Goal: Task Accomplishment & Management: Use online tool/utility

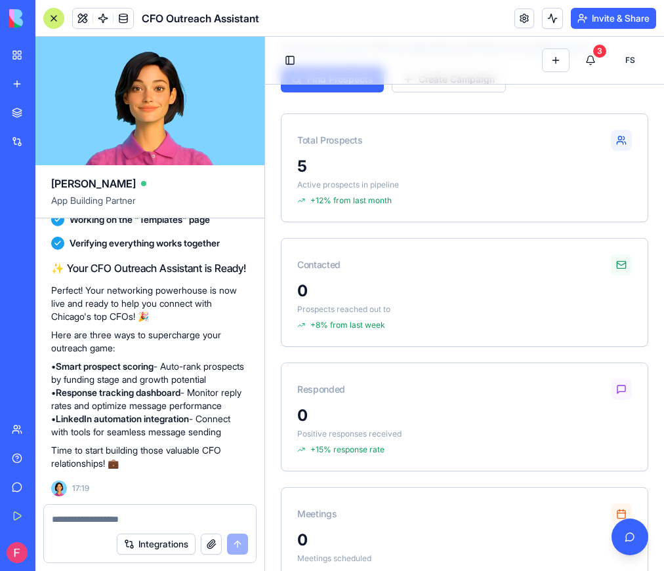
scroll to position [86, 0]
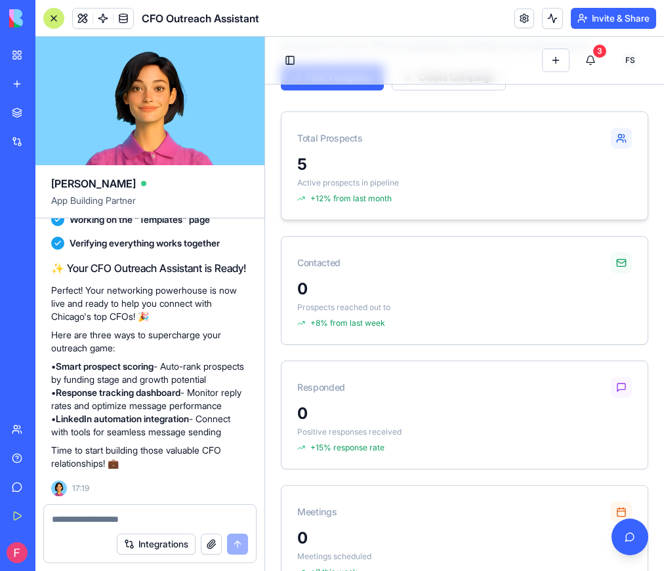
click at [382, 180] on p "Active prospects in pipeline" at bounding box center [464, 183] width 335 height 10
click at [369, 291] on div "0" at bounding box center [464, 289] width 335 height 21
click at [370, 389] on div "Responded" at bounding box center [464, 382] width 366 height 42
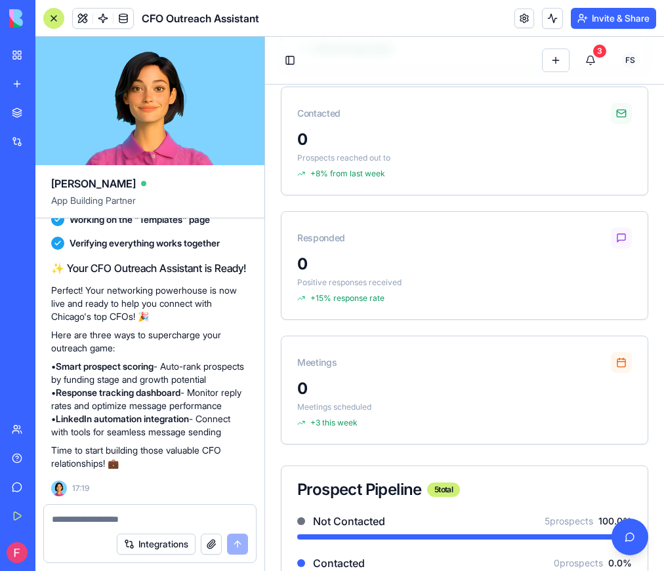
click at [365, 398] on div "0" at bounding box center [464, 389] width 335 height 21
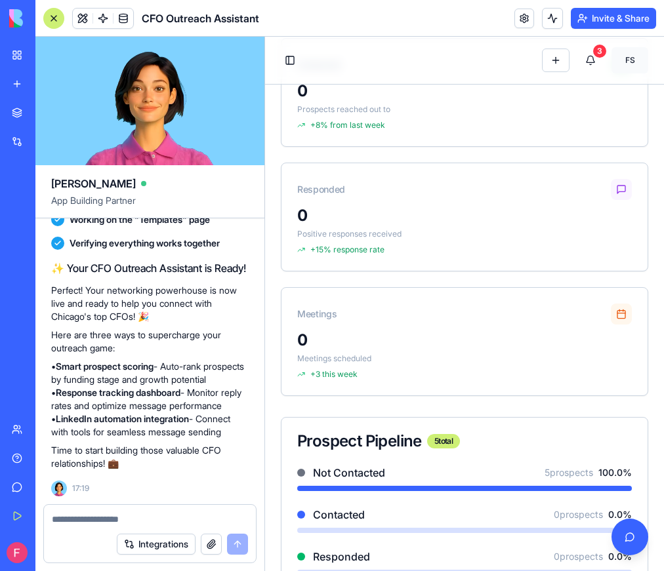
scroll to position [199, 0]
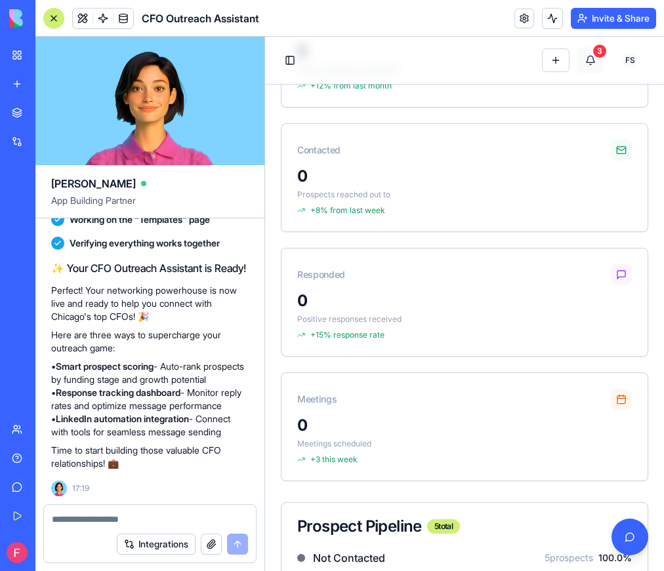
click at [591, 66] on button "3" at bounding box center [590, 60] width 26 height 26
click at [595, 55] on div "3" at bounding box center [599, 51] width 13 height 13
click at [596, 52] on div "3" at bounding box center [599, 51] width 13 height 13
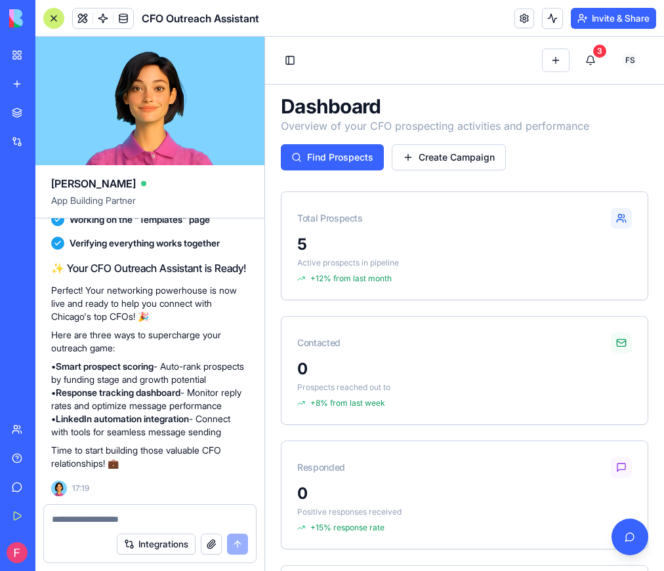
scroll to position [0, 0]
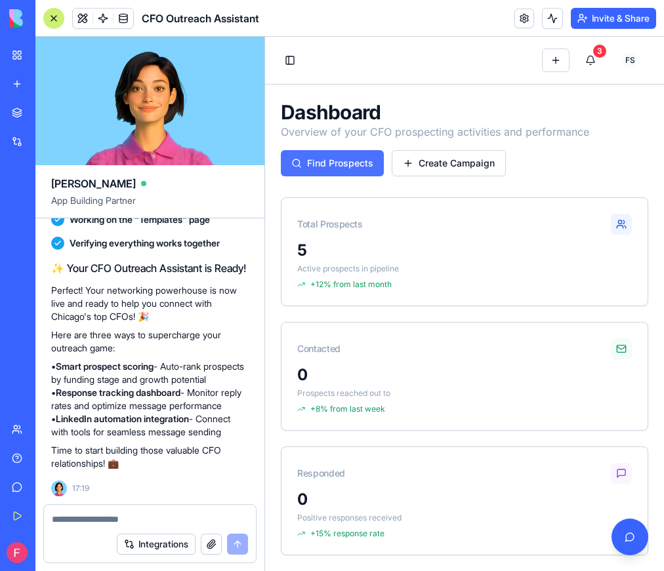
click at [335, 157] on button "Find Prospects" at bounding box center [332, 163] width 103 height 26
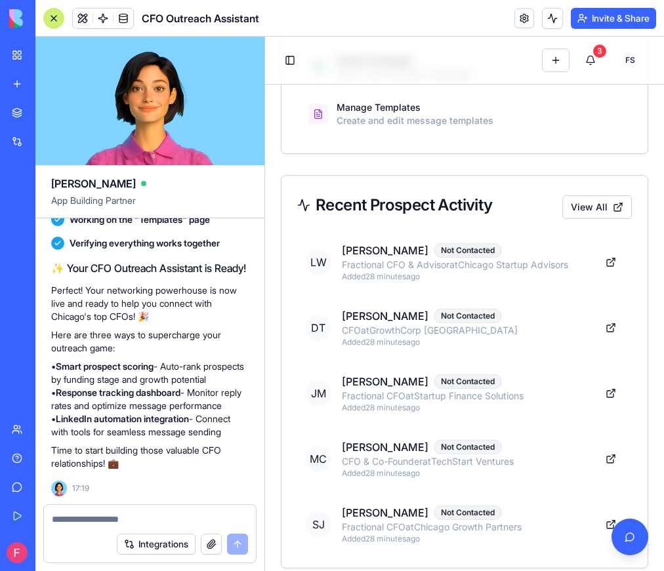
scroll to position [1046, 0]
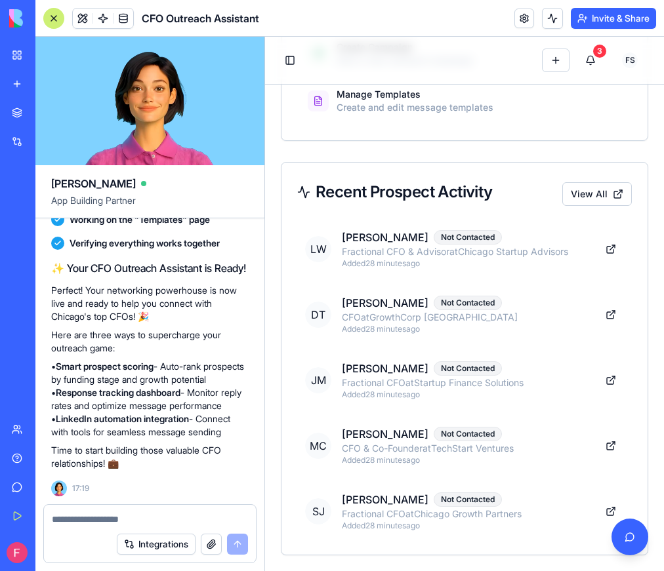
click at [158, 514] on textarea at bounding box center [150, 519] width 196 height 13
click at [152, 545] on button "Integrations" at bounding box center [156, 544] width 79 height 21
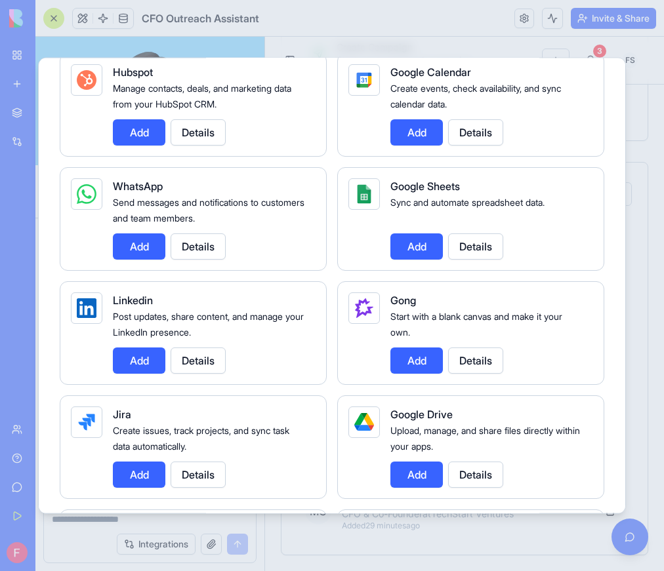
scroll to position [601, 0]
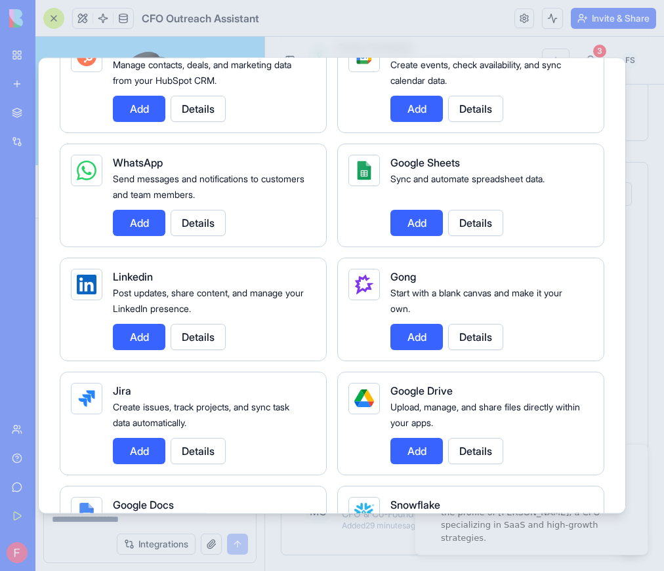
click at [371, 19] on div at bounding box center [332, 285] width 664 height 571
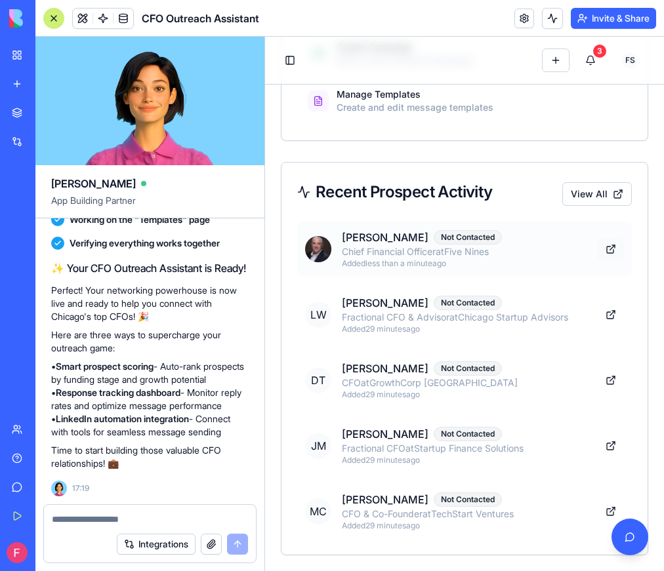
click at [609, 246] on link at bounding box center [611, 249] width 26 height 24
click at [607, 311] on link at bounding box center [611, 315] width 26 height 24
click at [610, 382] on link at bounding box center [611, 381] width 26 height 24
click at [405, 329] on p "Added 31 minutes ago" at bounding box center [464, 329] width 245 height 10
click at [413, 438] on p "[PERSON_NAME]" at bounding box center [385, 434] width 87 height 16
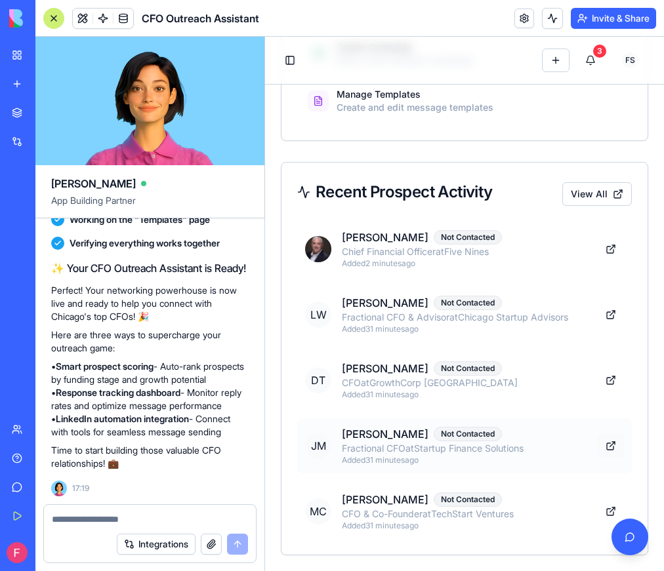
click at [617, 444] on link at bounding box center [611, 446] width 26 height 24
click at [176, 543] on button "Integrations" at bounding box center [156, 544] width 79 height 21
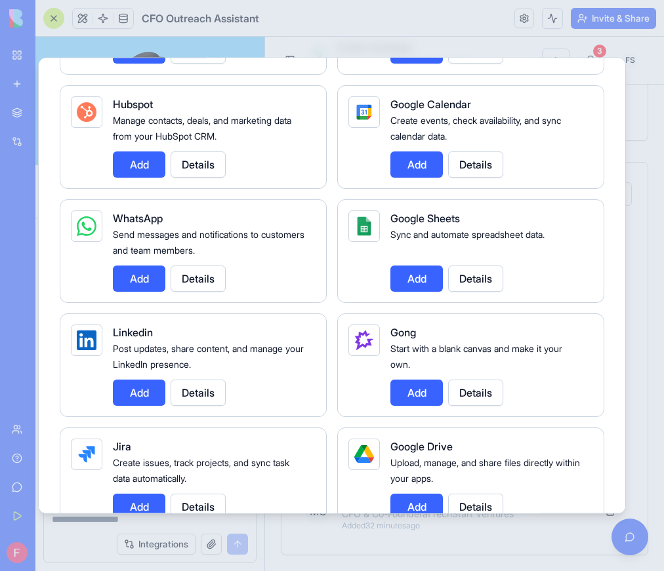
scroll to position [563, 0]
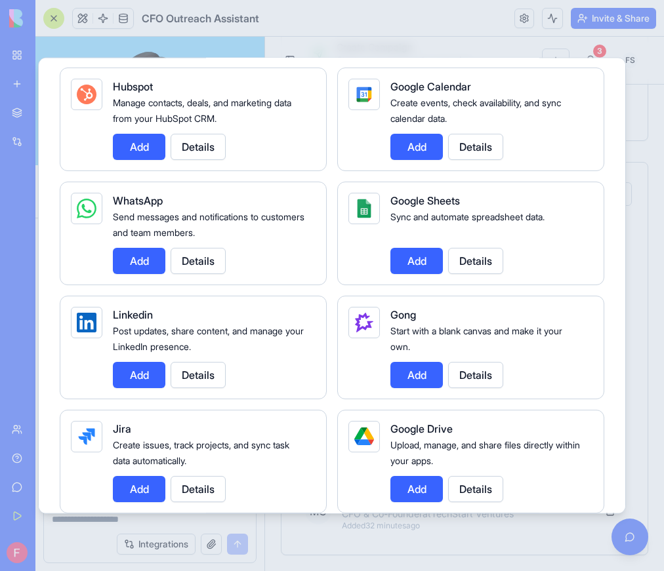
click at [152, 366] on button "Add" at bounding box center [139, 374] width 52 height 26
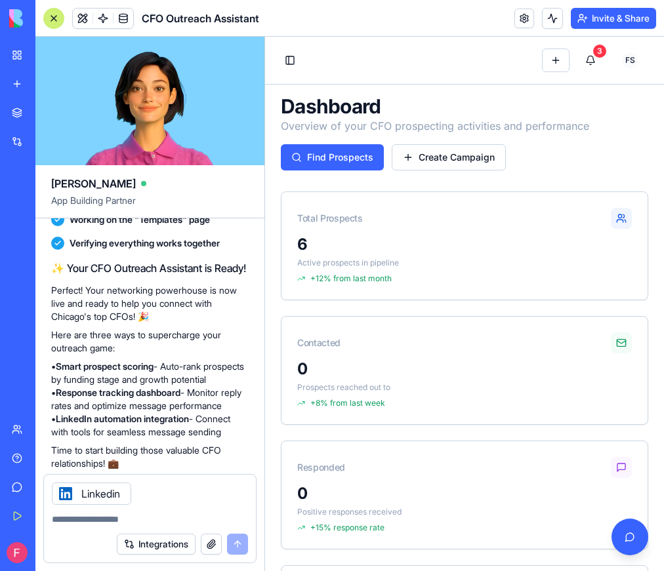
scroll to position [0, 0]
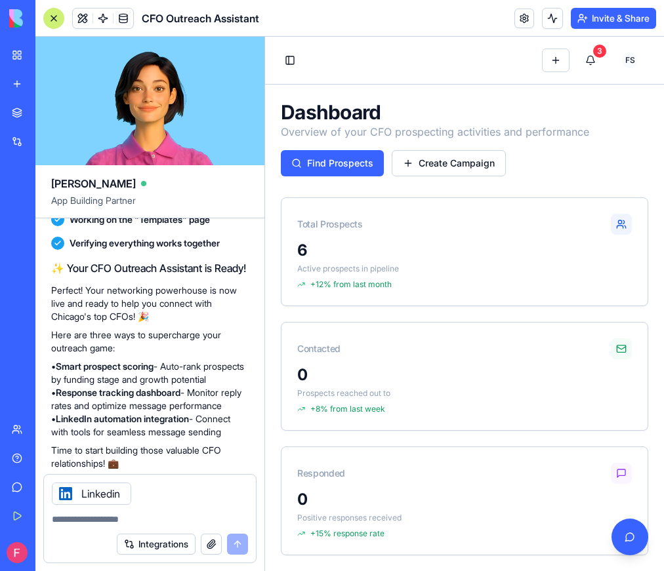
click at [240, 548] on div "Integrations" at bounding box center [182, 544] width 131 height 21
click at [148, 514] on textarea at bounding box center [150, 519] width 196 height 13
type textarea "**********"
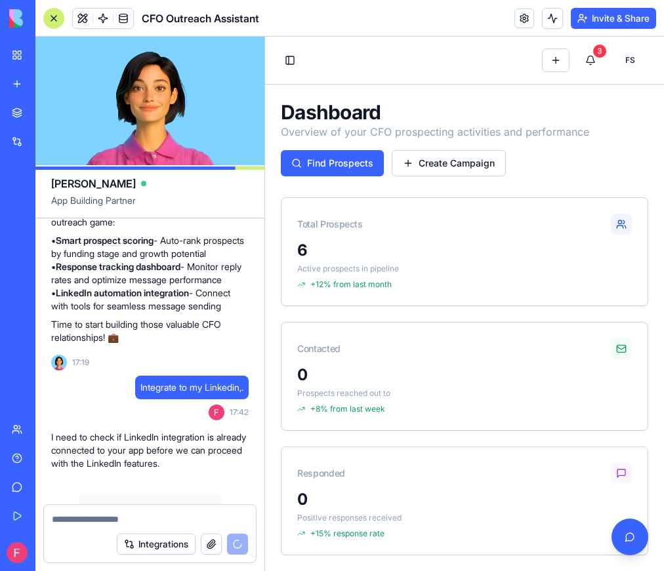
scroll to position [798, 0]
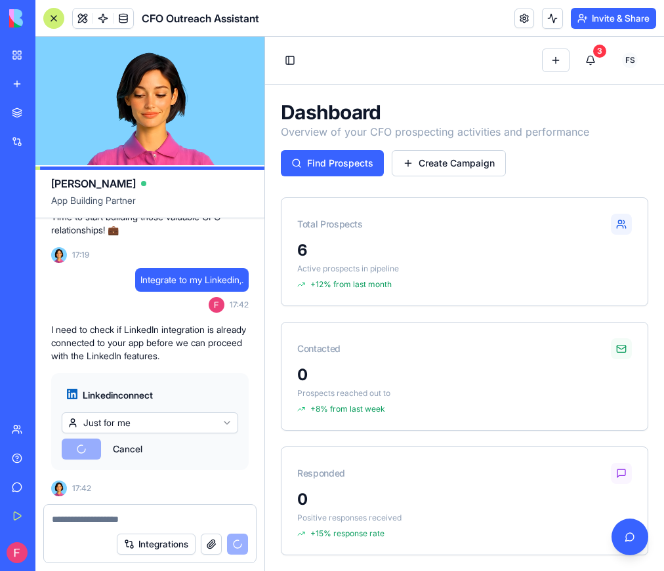
click at [143, 421] on html "BETA My Workspace New app Marketplace Integrations Recent Untitled App AI Logo …" at bounding box center [332, 285] width 664 height 571
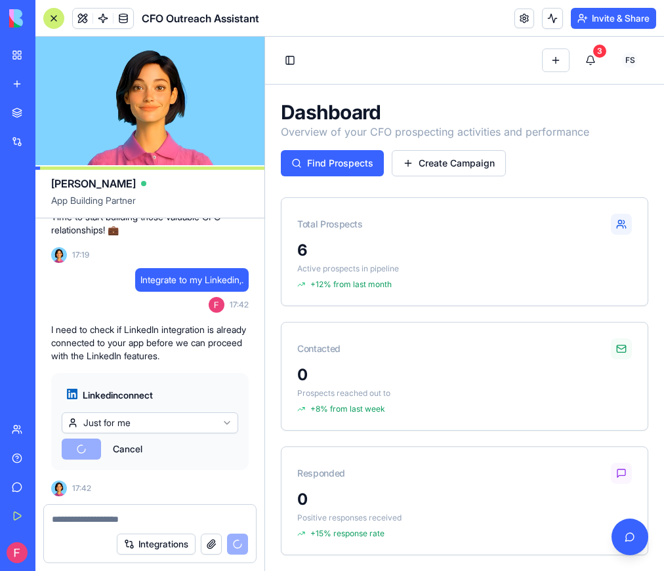
scroll to position [1013, 0]
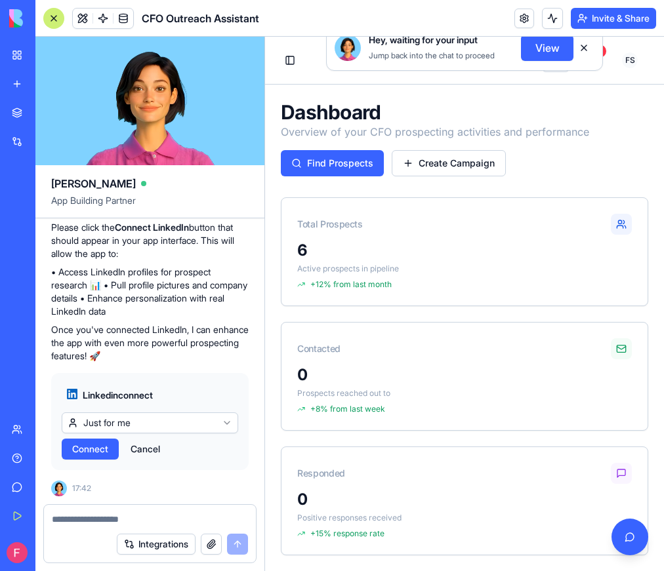
click at [106, 448] on span "Connect" at bounding box center [90, 449] width 36 height 13
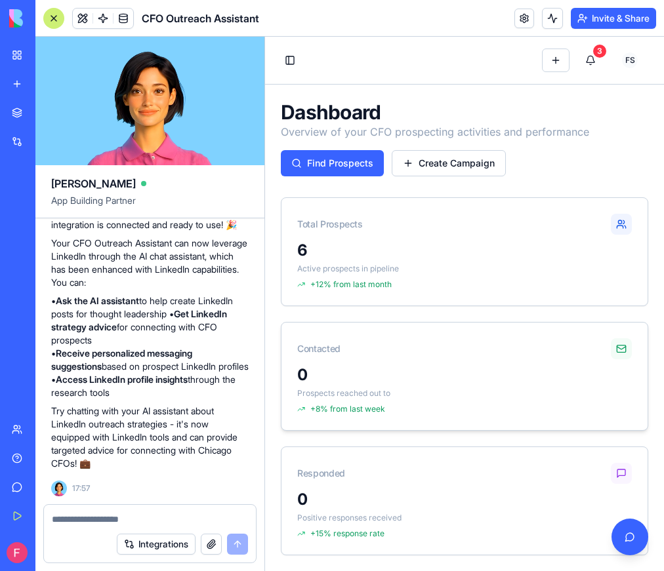
scroll to position [1842, 0]
type textarea "**********"
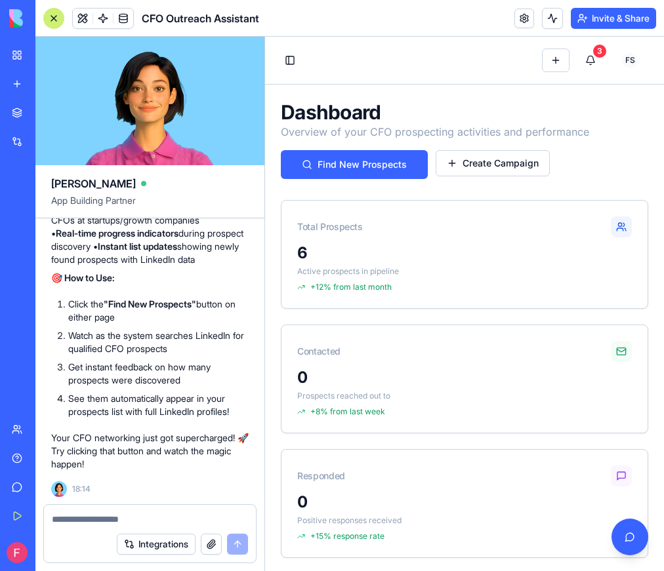
scroll to position [2453, 0]
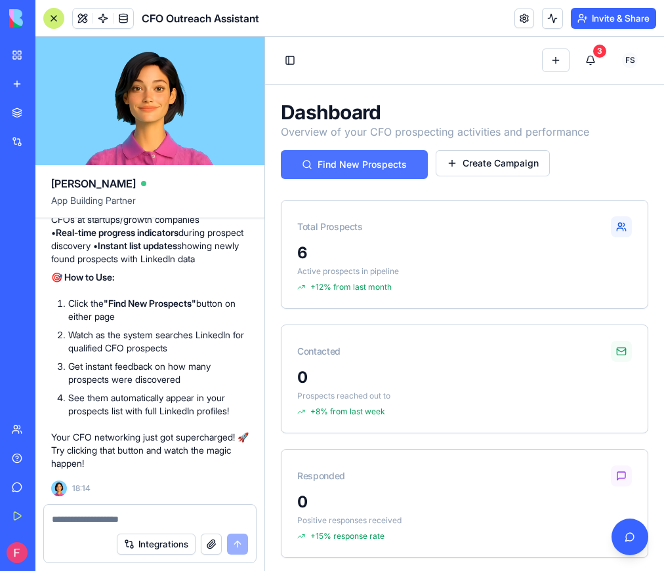
click at [375, 172] on button "Find New Prospects" at bounding box center [354, 164] width 147 height 29
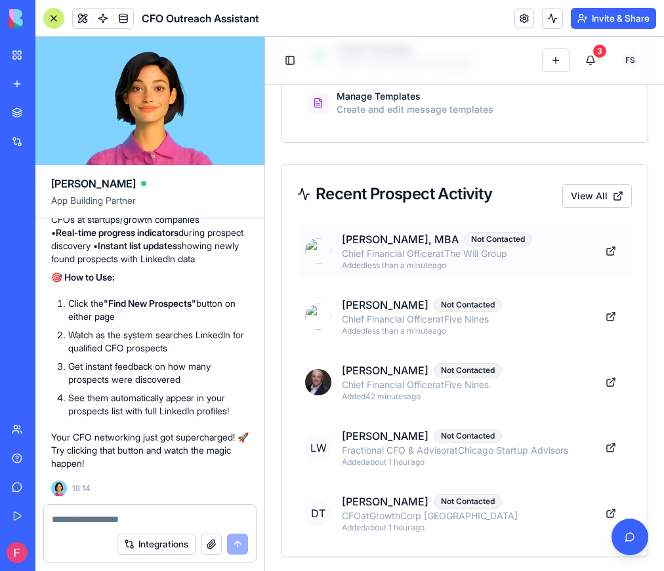
scroll to position [1096, 0]
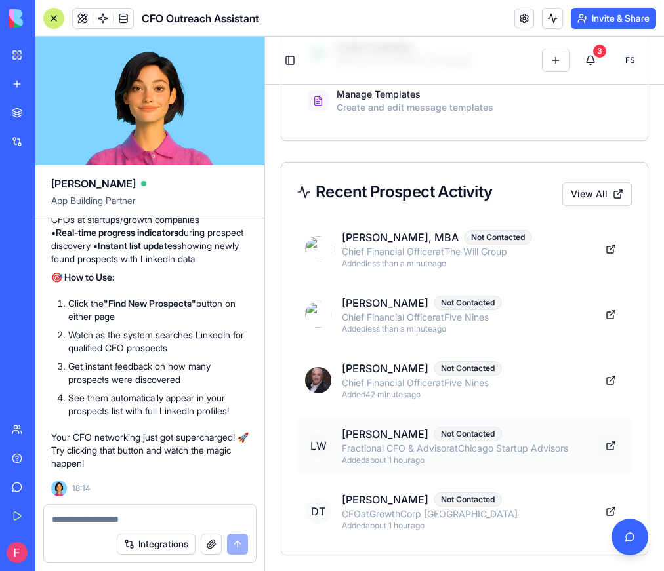
click at [610, 445] on link at bounding box center [611, 446] width 26 height 24
click at [146, 516] on textarea at bounding box center [150, 519] width 196 height 13
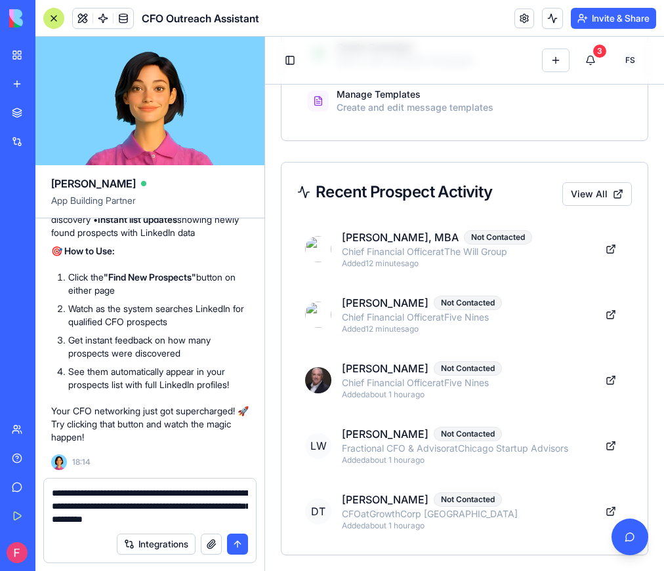
type textarea "**********"
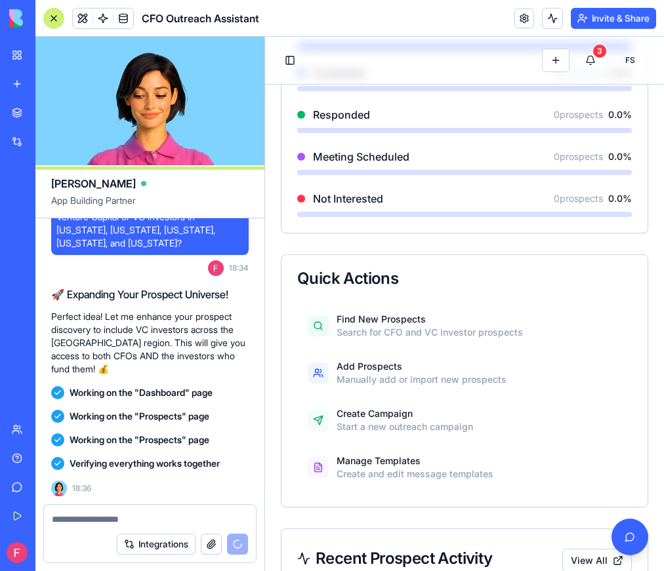
scroll to position [3141, 0]
